Goal: Task Accomplishment & Management: Manage account settings

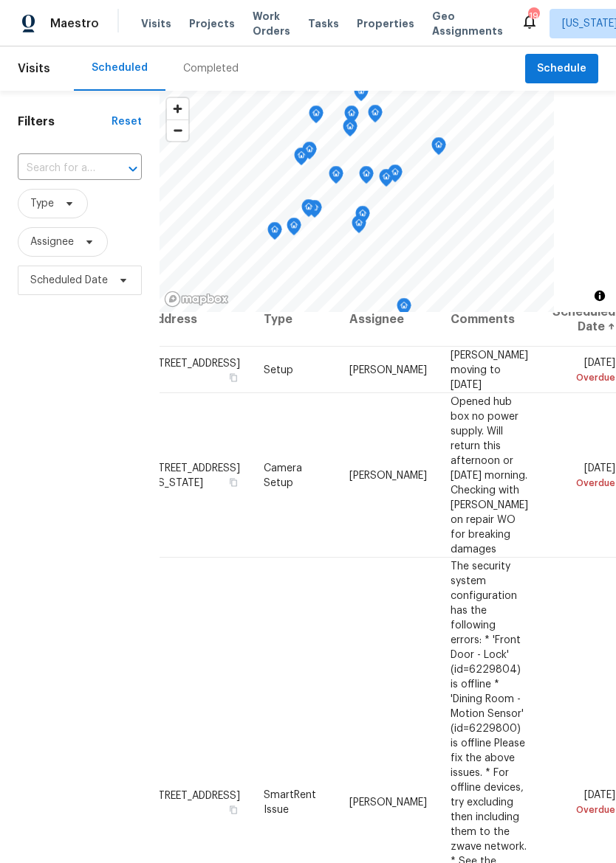
scroll to position [19, 139]
click at [0, 0] on icon at bounding box center [0, 0] width 0 height 0
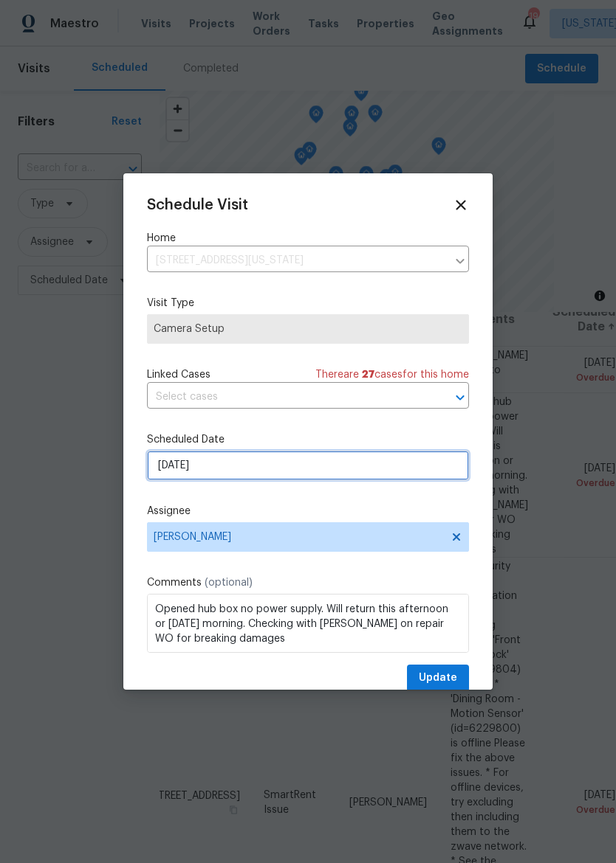
click at [386, 480] on input "8/23/2025" at bounding box center [308, 466] width 322 height 30
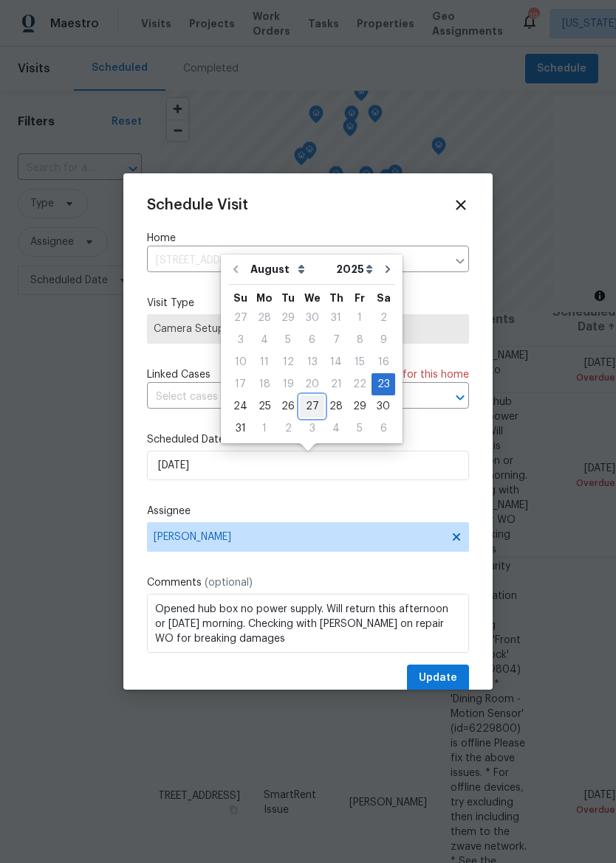
click at [310, 407] on div "27" at bounding box center [312, 406] width 24 height 21
type input "8/27/2025"
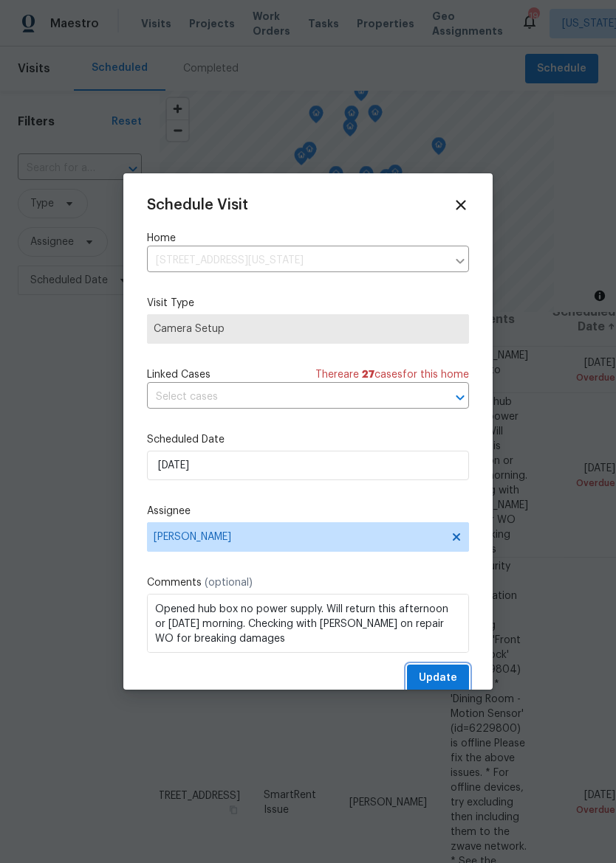
click at [444, 672] on button "Update" at bounding box center [438, 678] width 62 height 27
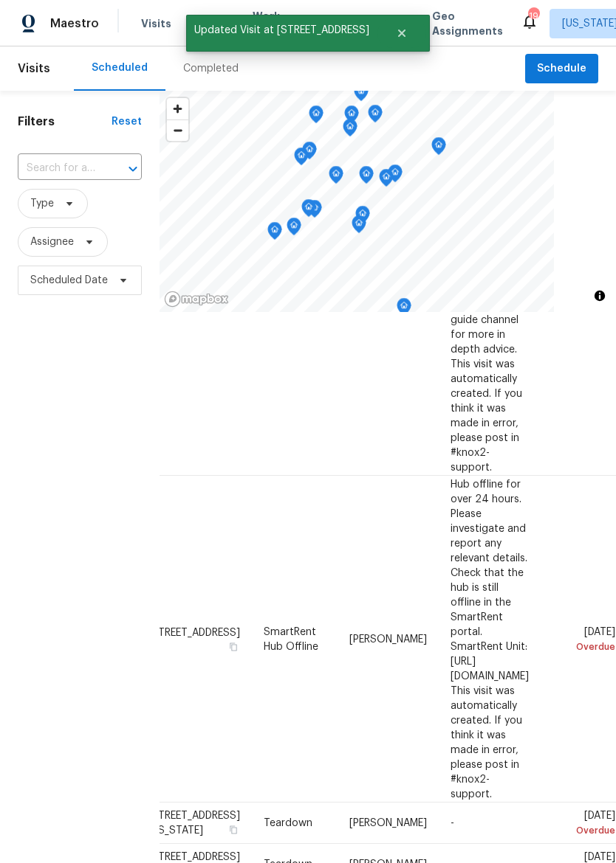
scroll to position [426, 139]
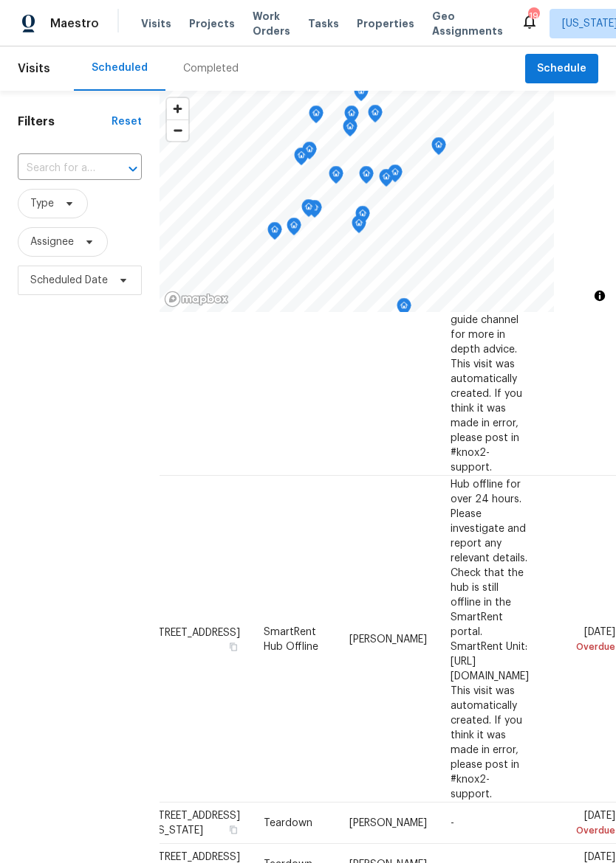
click at [0, 0] on icon at bounding box center [0, 0] width 0 height 0
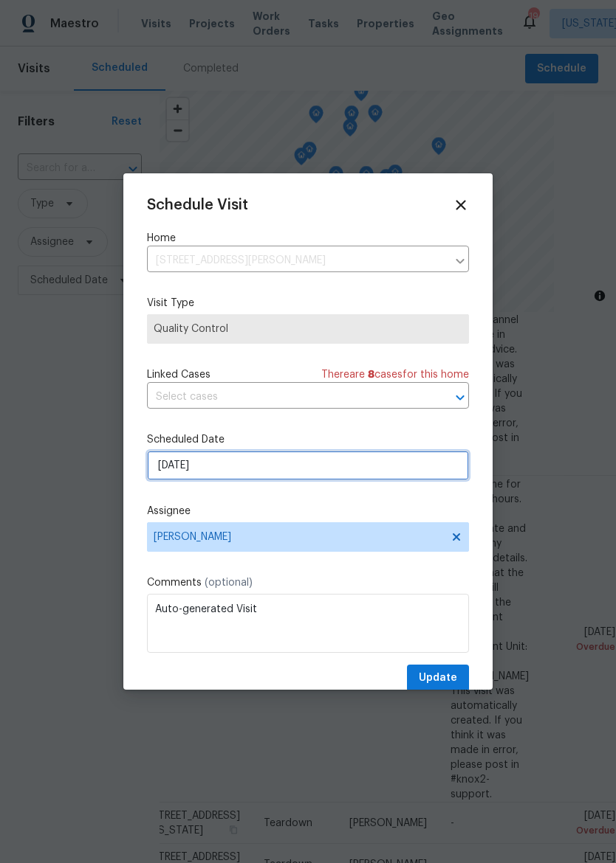
click at [405, 470] on input "8/25/2025" at bounding box center [308, 466] width 322 height 30
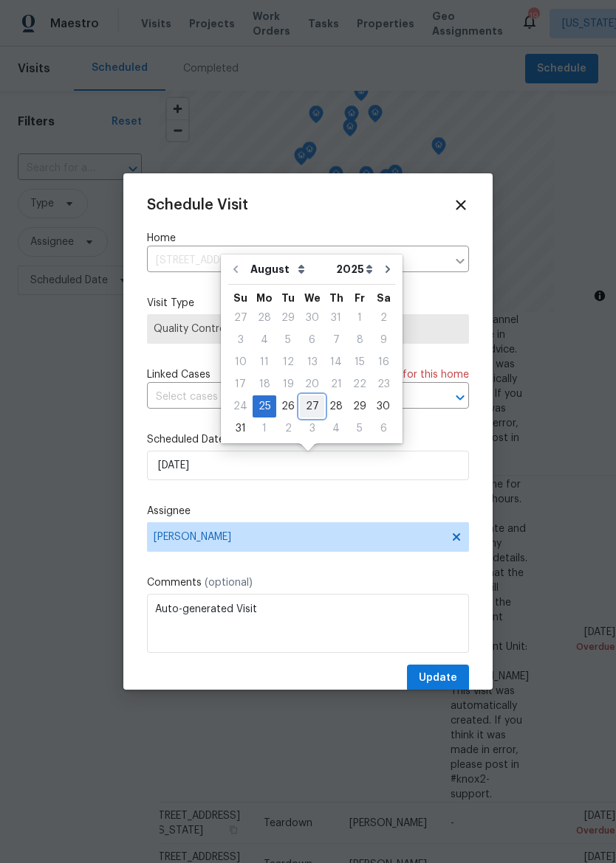
click at [312, 401] on div "27" at bounding box center [312, 406] width 24 height 21
type input "8/27/2025"
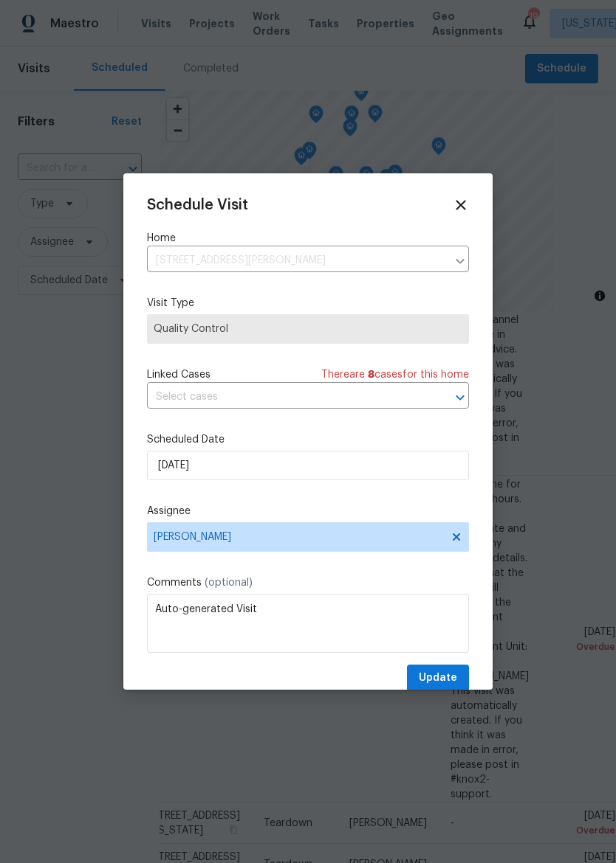
click at [444, 670] on button "Update" at bounding box center [438, 678] width 62 height 27
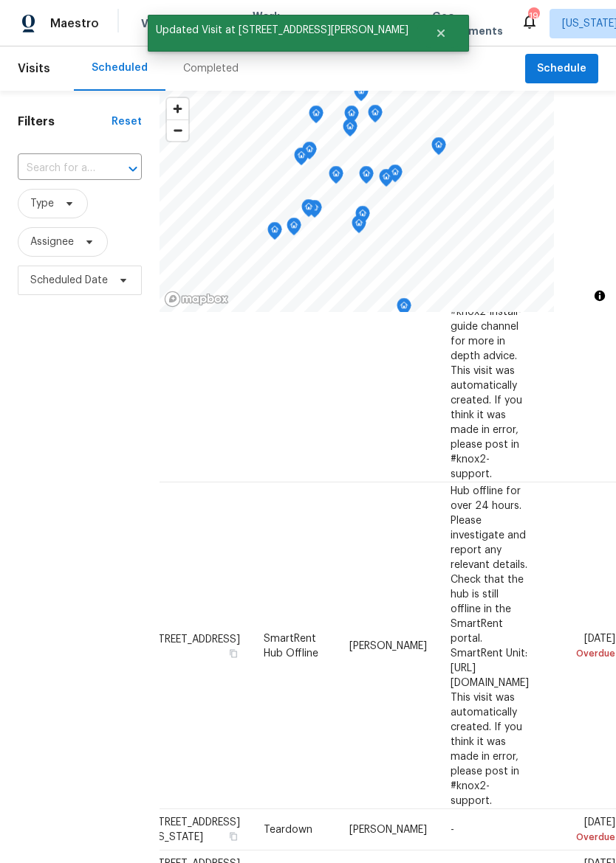
scroll to position [419, 139]
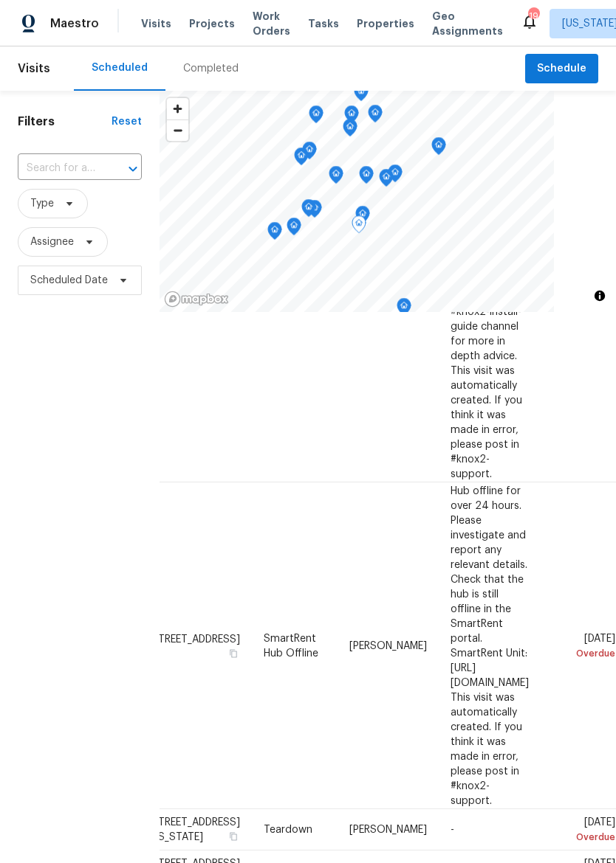
click at [0, 0] on icon at bounding box center [0, 0] width 0 height 0
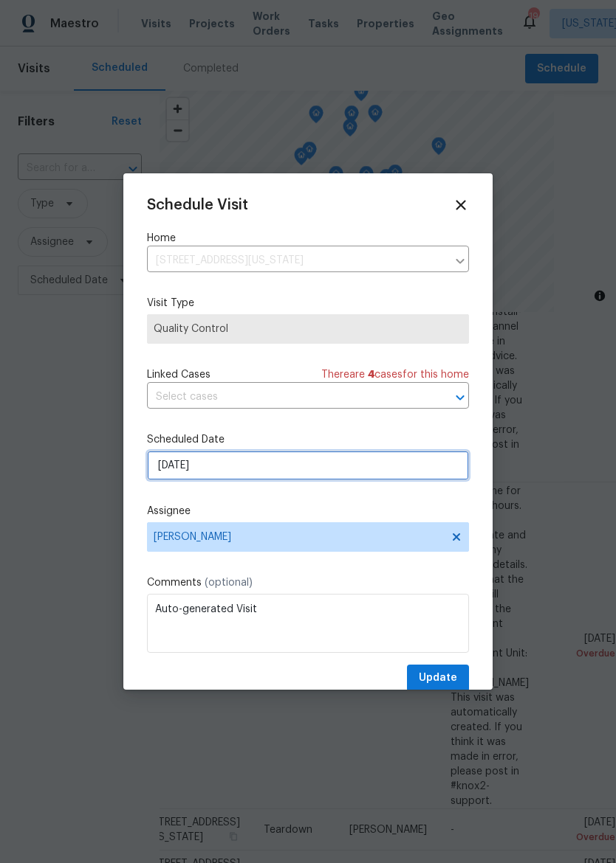
click at [385, 480] on input "8/25/2025" at bounding box center [308, 466] width 322 height 30
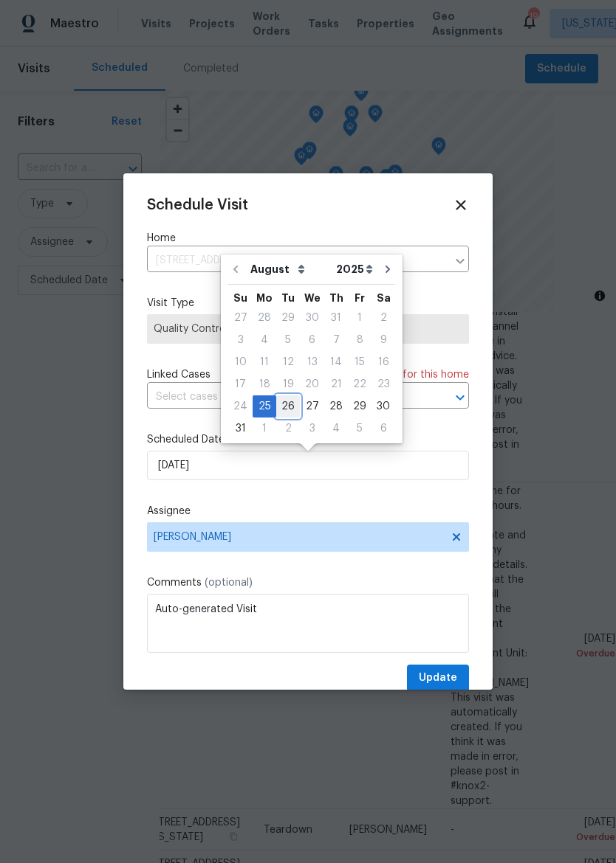
click at [285, 412] on div "26" at bounding box center [288, 406] width 24 height 21
type input "8/26/2025"
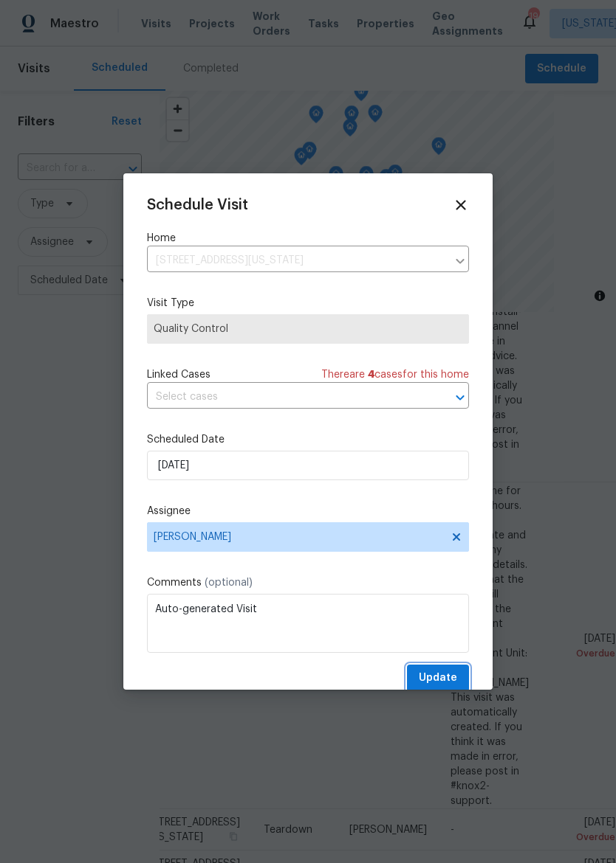
click at [440, 675] on span "Update" at bounding box center [437, 678] width 38 height 18
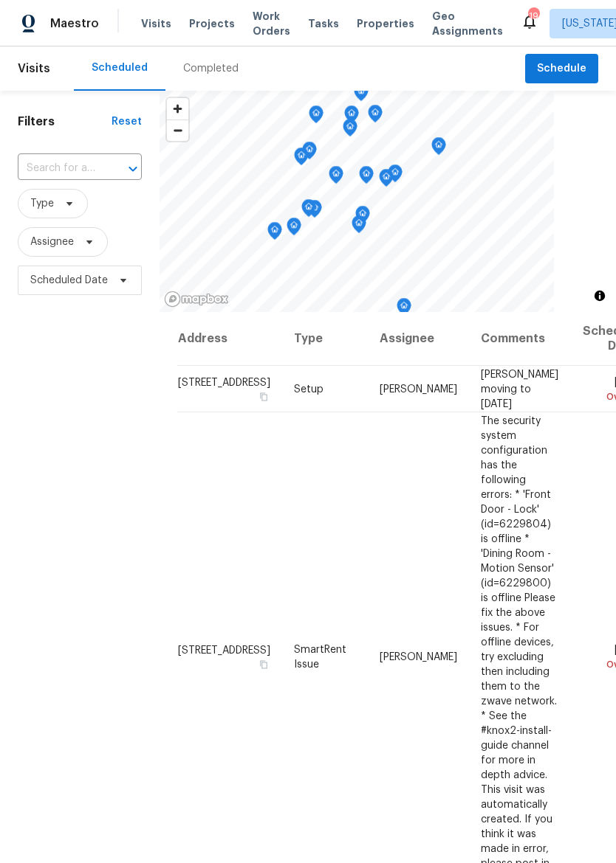
scroll to position [0, 0]
click at [52, 12] on div "Maestro" at bounding box center [49, 24] width 99 height 30
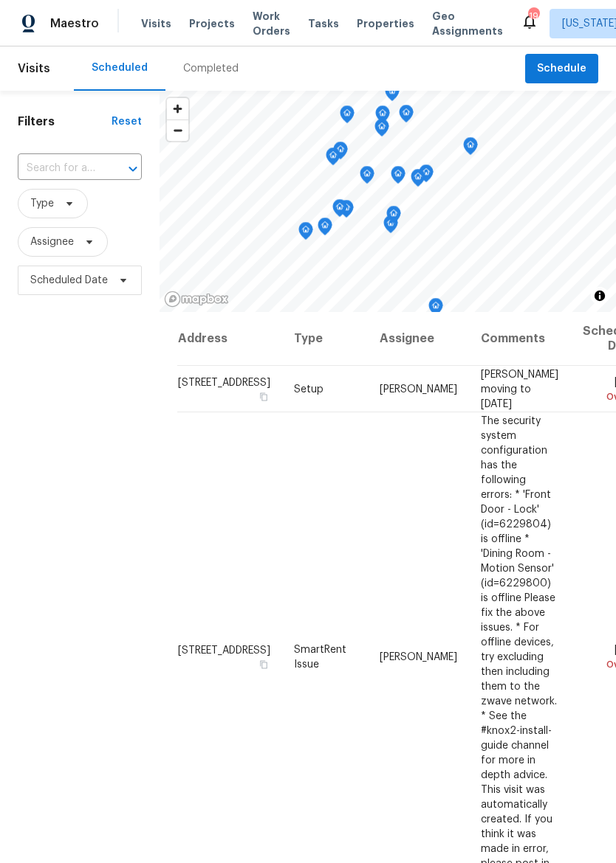
click at [364, 17] on span "Properties" at bounding box center [385, 23] width 58 height 15
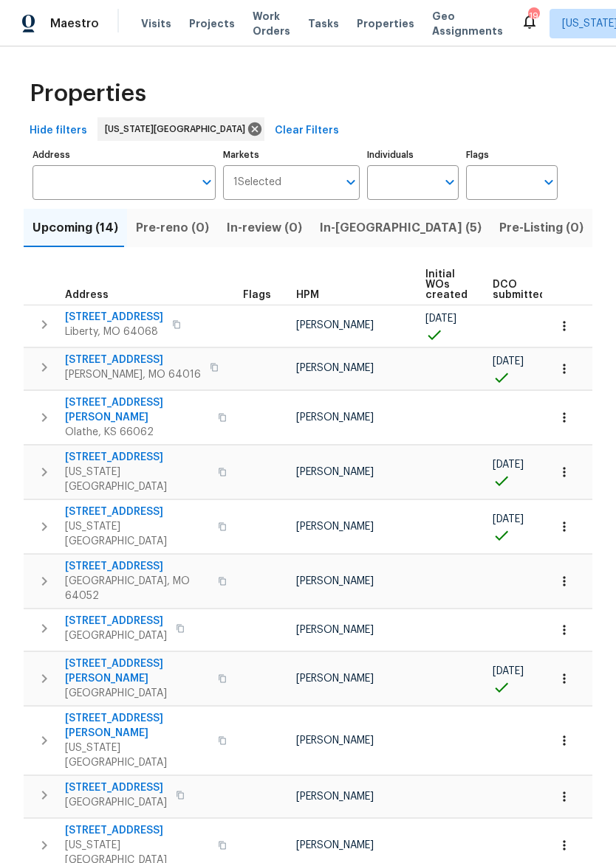
click at [375, 27] on span "Properties" at bounding box center [385, 23] width 58 height 15
click at [342, 236] on span "In-[GEOGRAPHIC_DATA] (5)" at bounding box center [401, 228] width 162 height 21
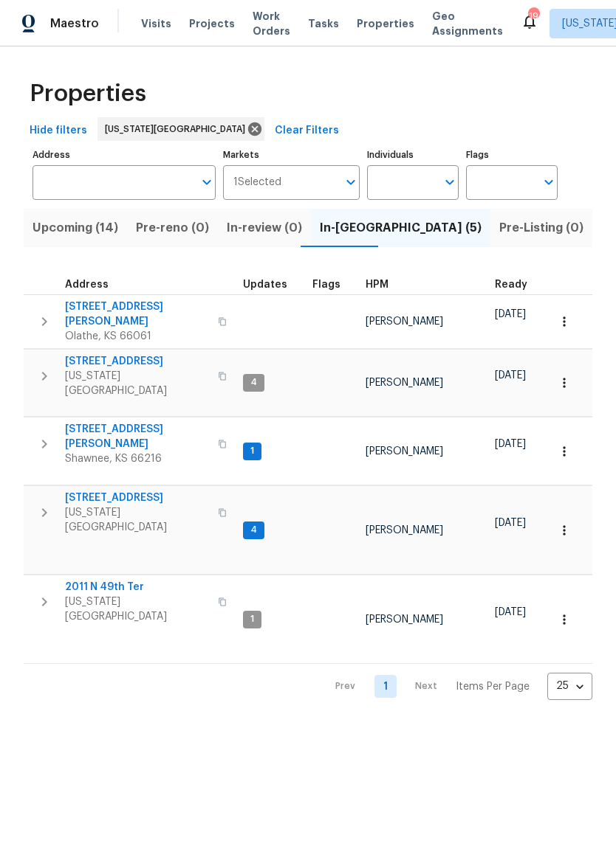
click at [60, 24] on span "Maestro" at bounding box center [74, 23] width 49 height 15
